Goal: Information Seeking & Learning: Learn about a topic

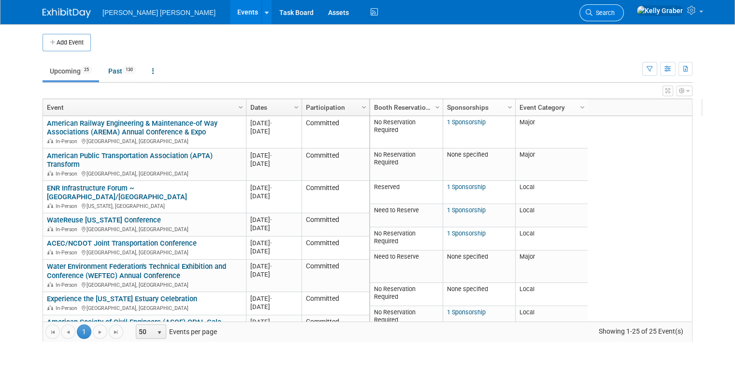
click at [593, 12] on icon at bounding box center [589, 12] width 7 height 7
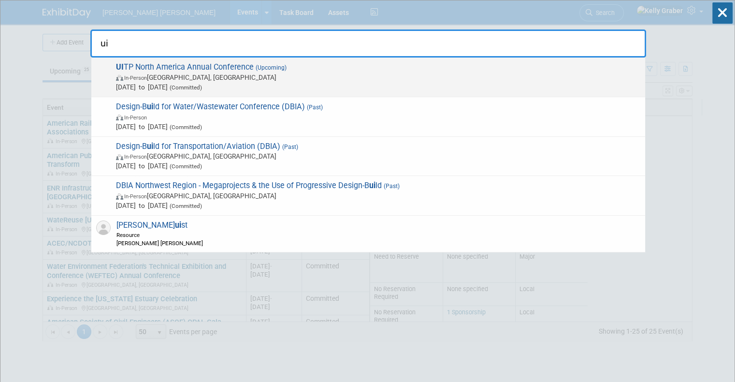
type input "ui"
click at [240, 71] on span "UI TP North America Annual Conference (Upcoming) In-Person [GEOGRAPHIC_DATA], […" at bounding box center [376, 76] width 527 height 29
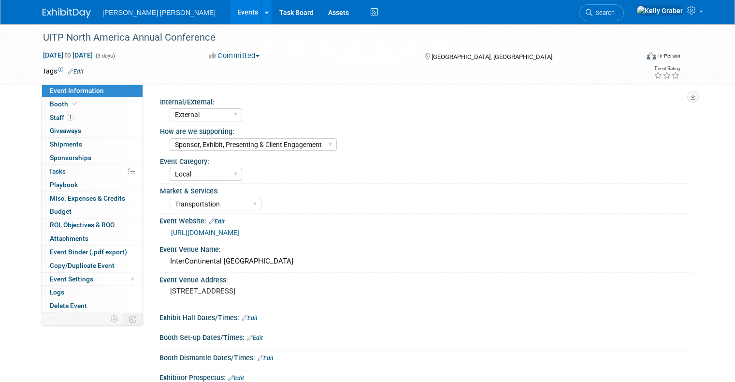
select select "External"
select select "Sponsor, Exhibit, Presenting & Client Engagement"
select select "Local"
select select "Transportation"
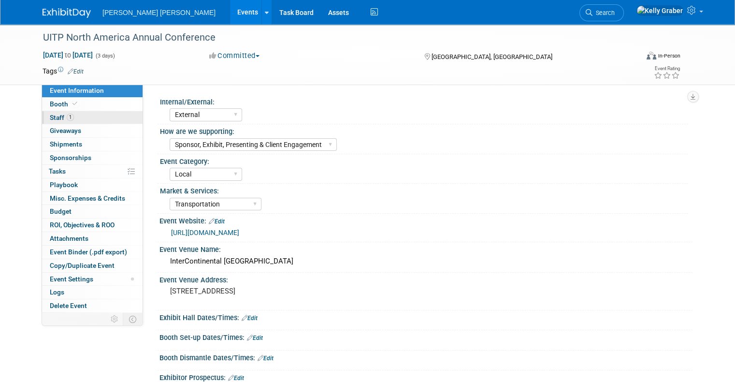
click at [67, 116] on span "1" at bounding box center [70, 117] width 7 height 7
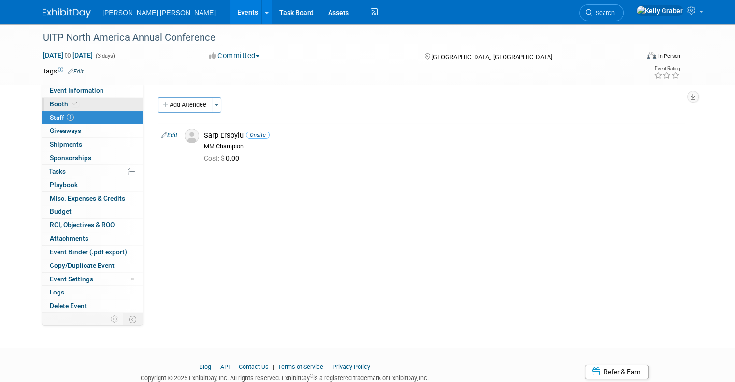
click at [73, 105] on icon at bounding box center [75, 103] width 5 height 5
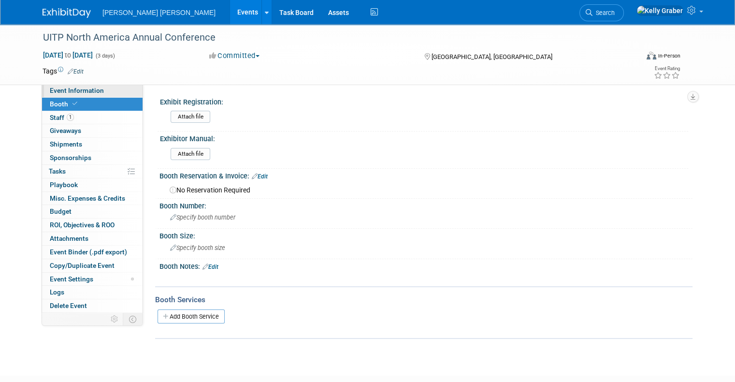
click at [74, 92] on span "Event Information" at bounding box center [77, 91] width 54 height 8
select select "External"
select select "Sponsor, Exhibit, Presenting & Client Engagement"
select select "Local"
select select "Transportation"
